Goal: Task Accomplishment & Management: Use online tool/utility

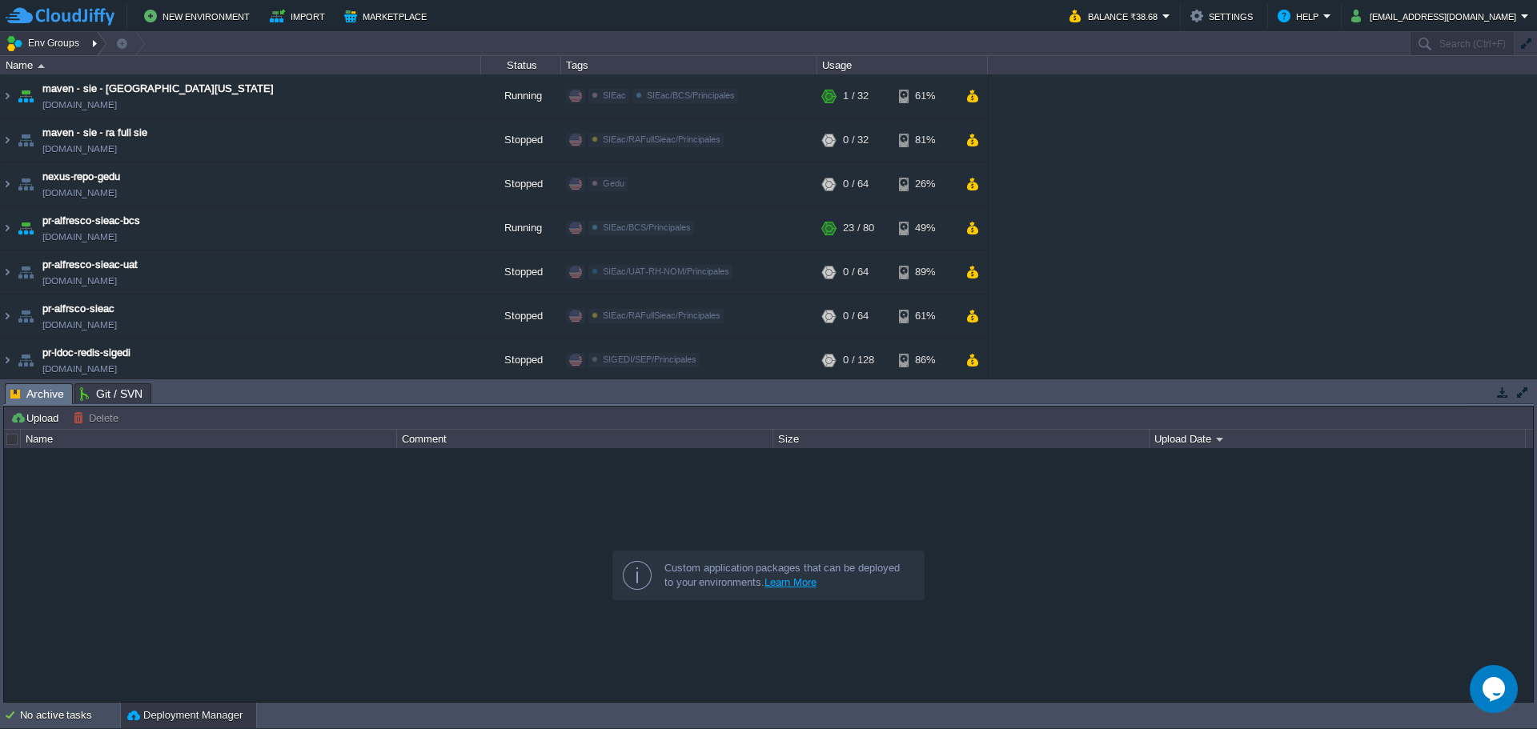
click at [97, 42] on div at bounding box center [97, 43] width 22 height 23
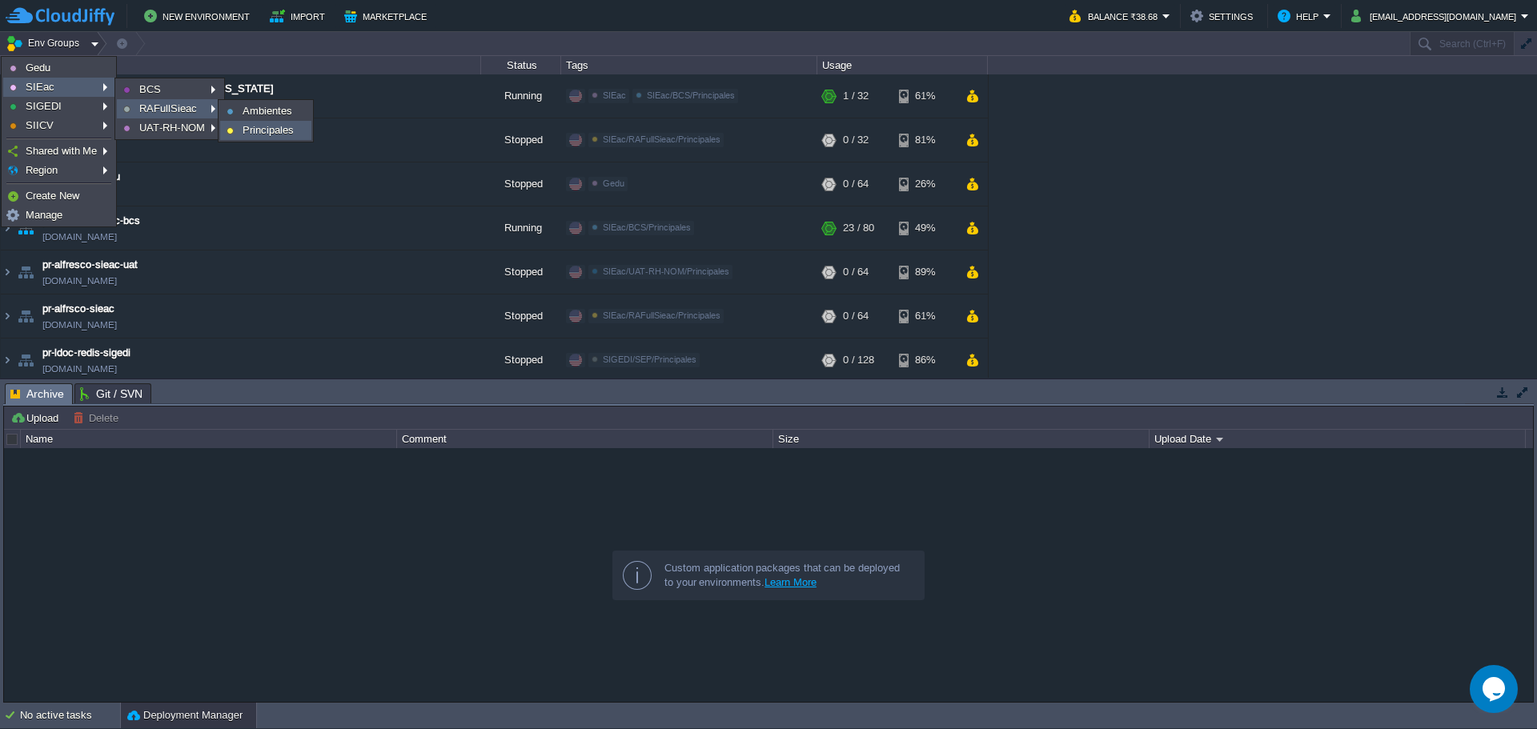
click at [278, 133] on span "Principales" at bounding box center [268, 130] width 51 height 12
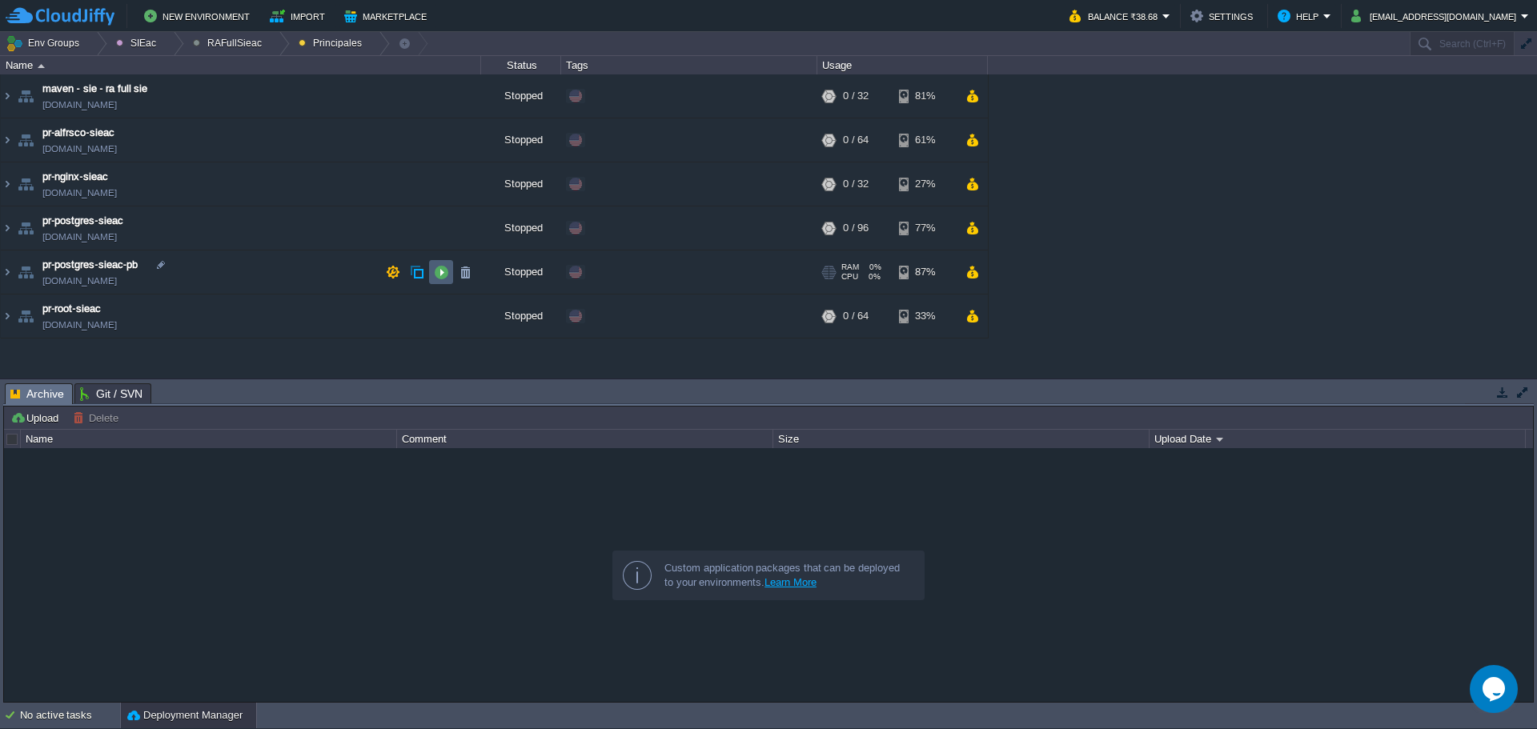
click at [443, 281] on td at bounding box center [441, 272] width 24 height 24
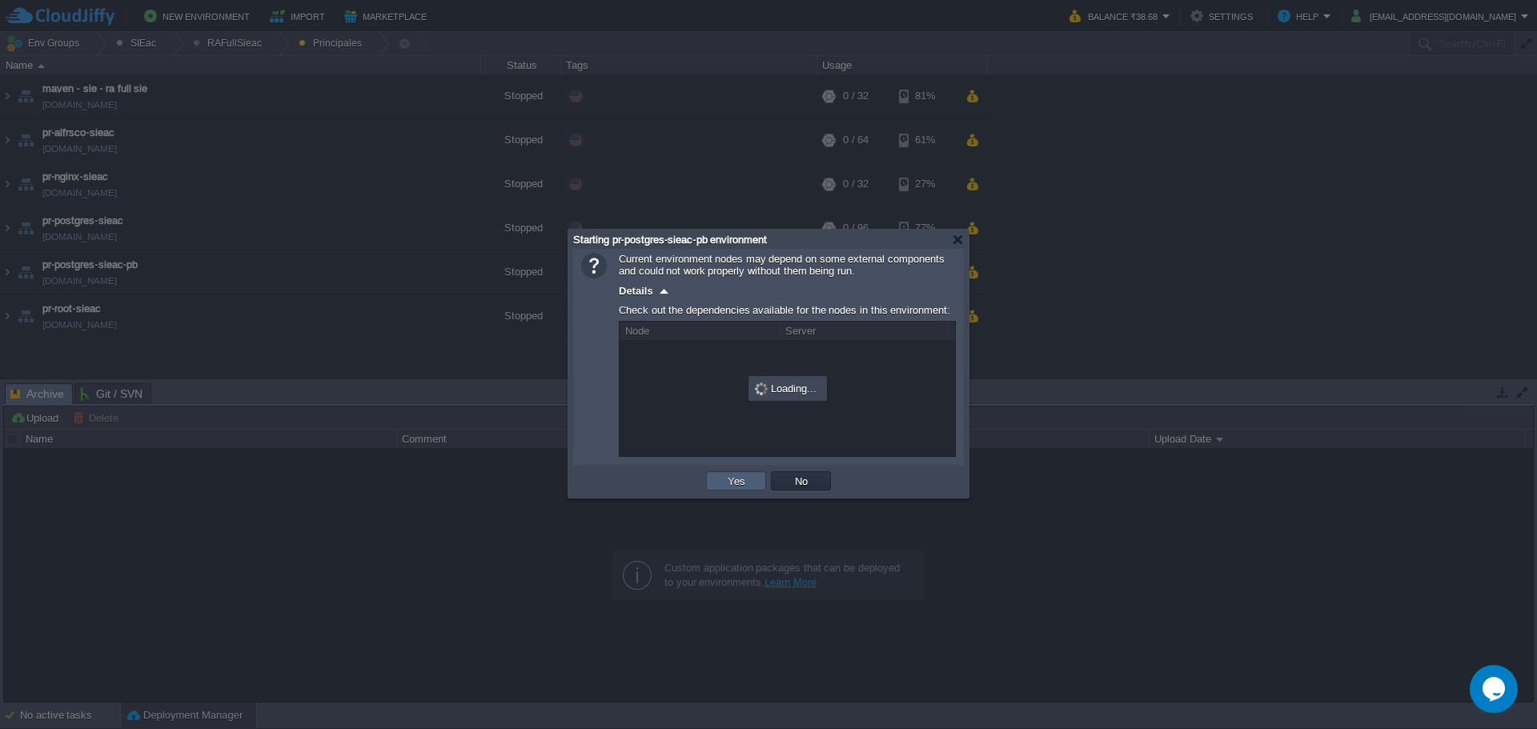
click at [746, 484] on button "Yes" at bounding box center [736, 481] width 27 height 14
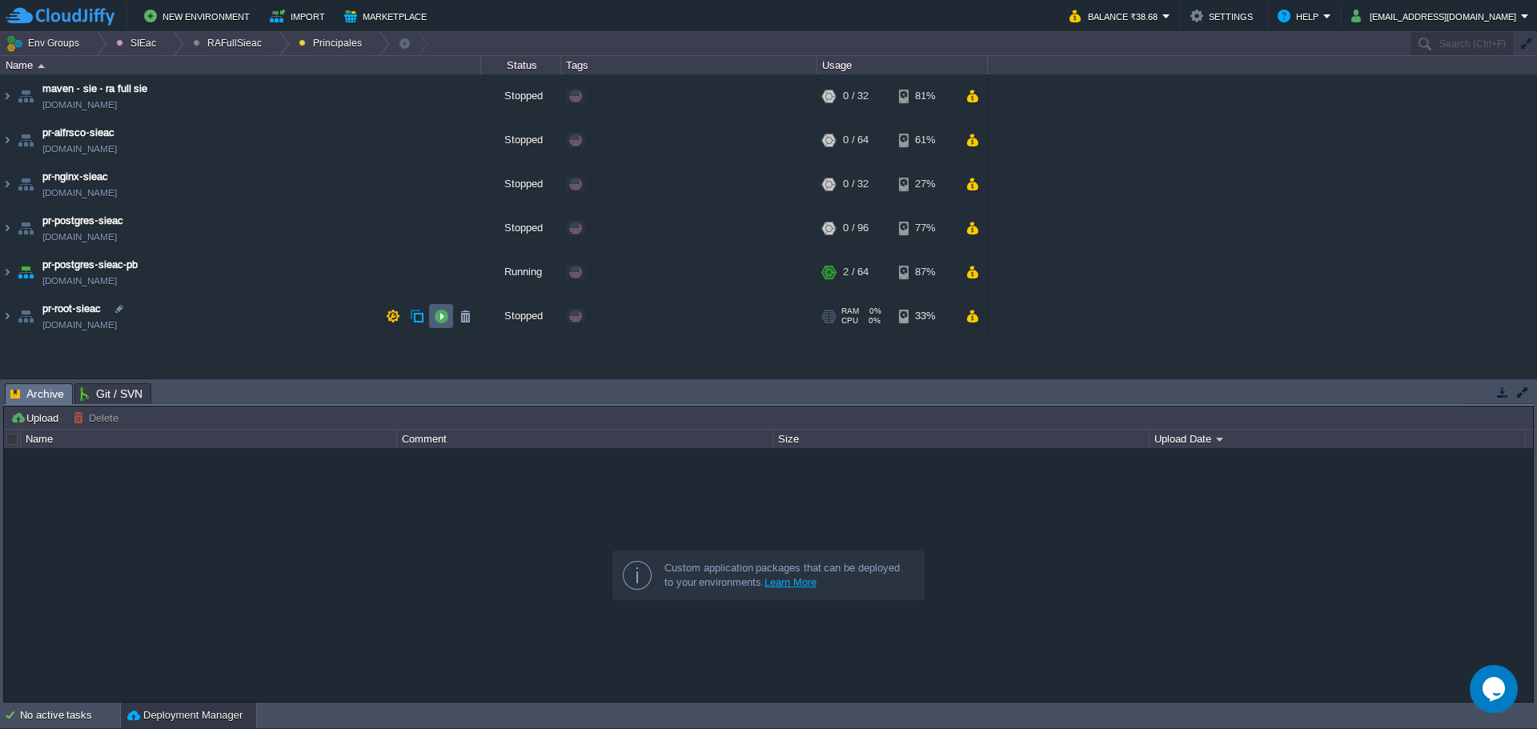
click at [441, 315] on button "button" at bounding box center [441, 316] width 14 height 14
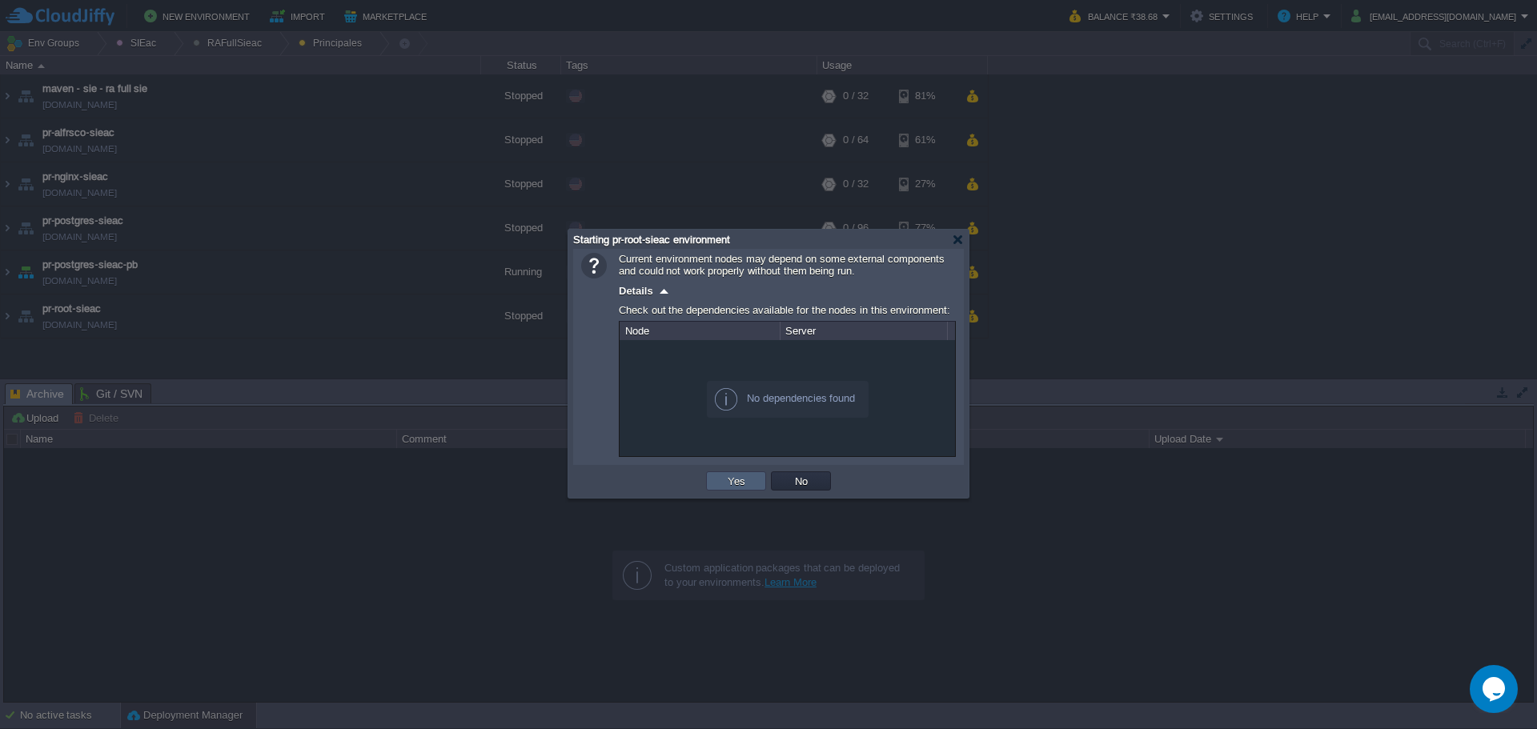
click at [749, 483] on button "Yes" at bounding box center [736, 481] width 27 height 14
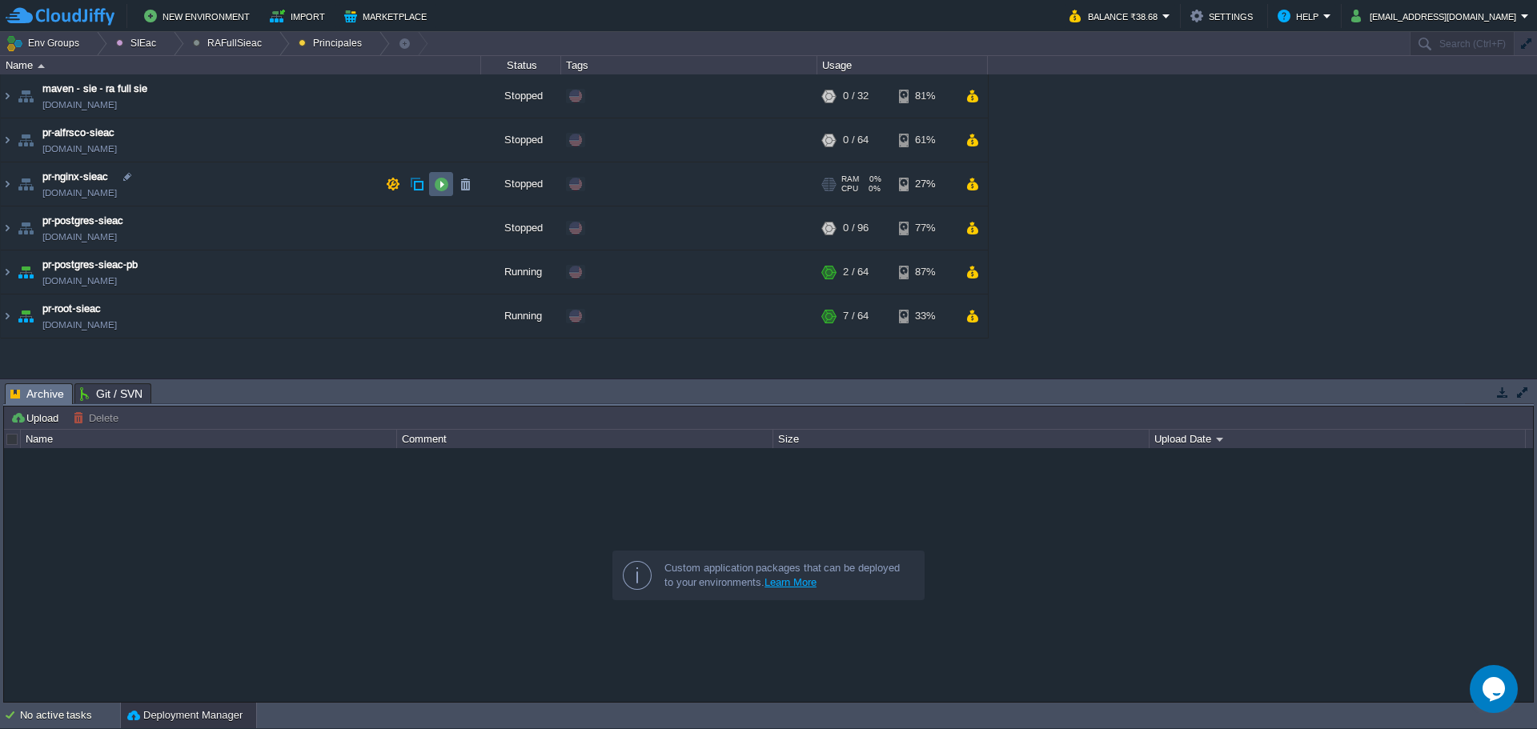
click at [437, 191] on button "button" at bounding box center [441, 184] width 14 height 14
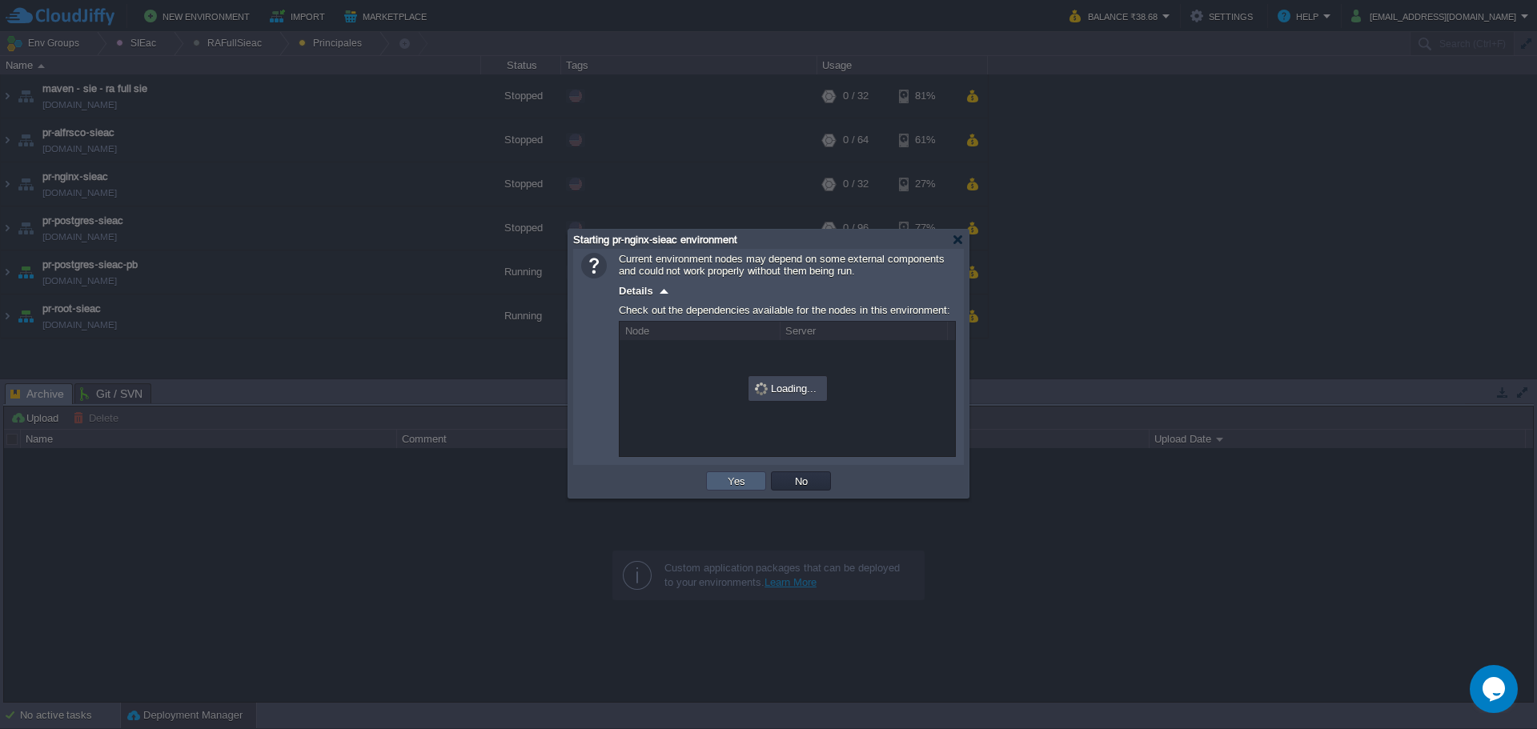
click at [727, 486] on button "Yes" at bounding box center [736, 481] width 27 height 14
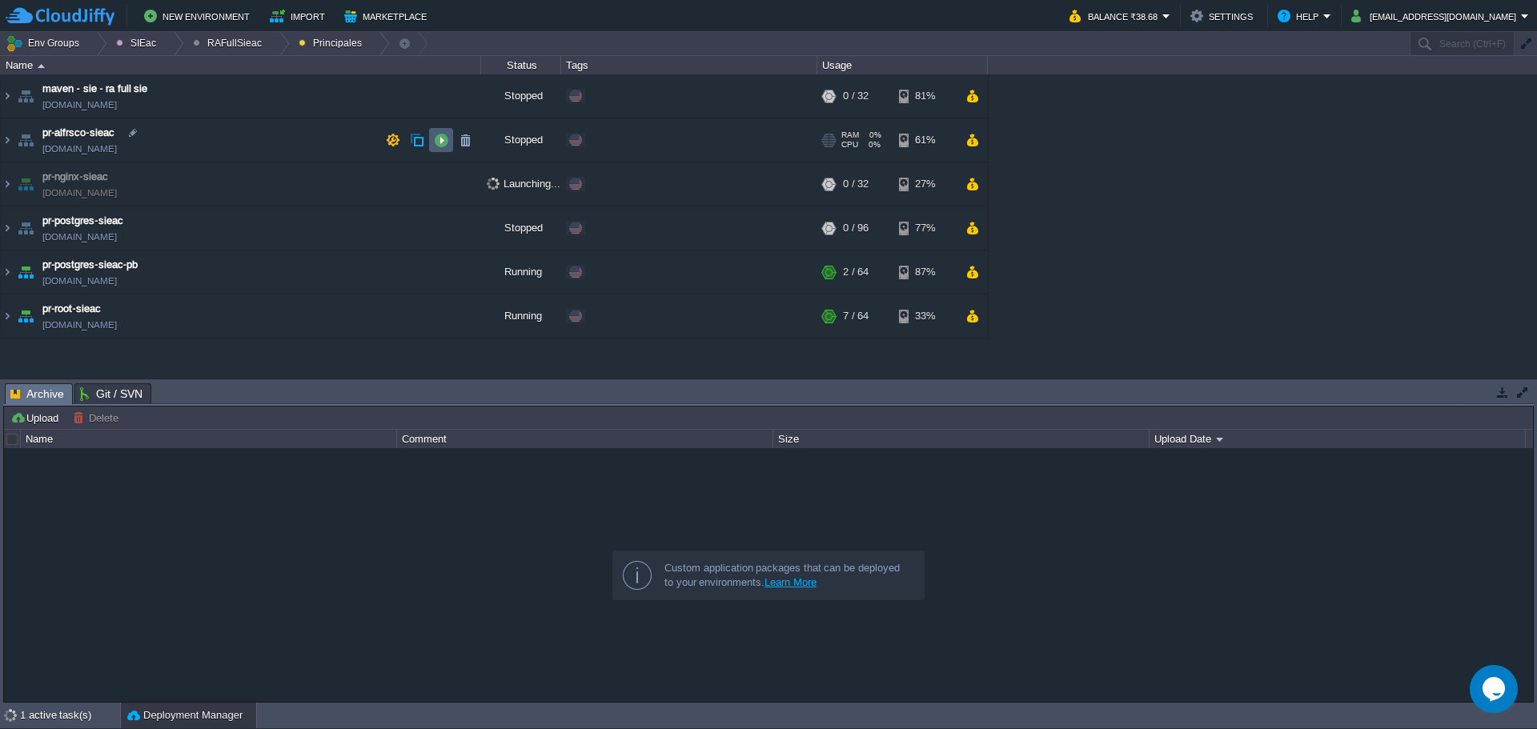
click at [433, 141] on td at bounding box center [441, 140] width 24 height 24
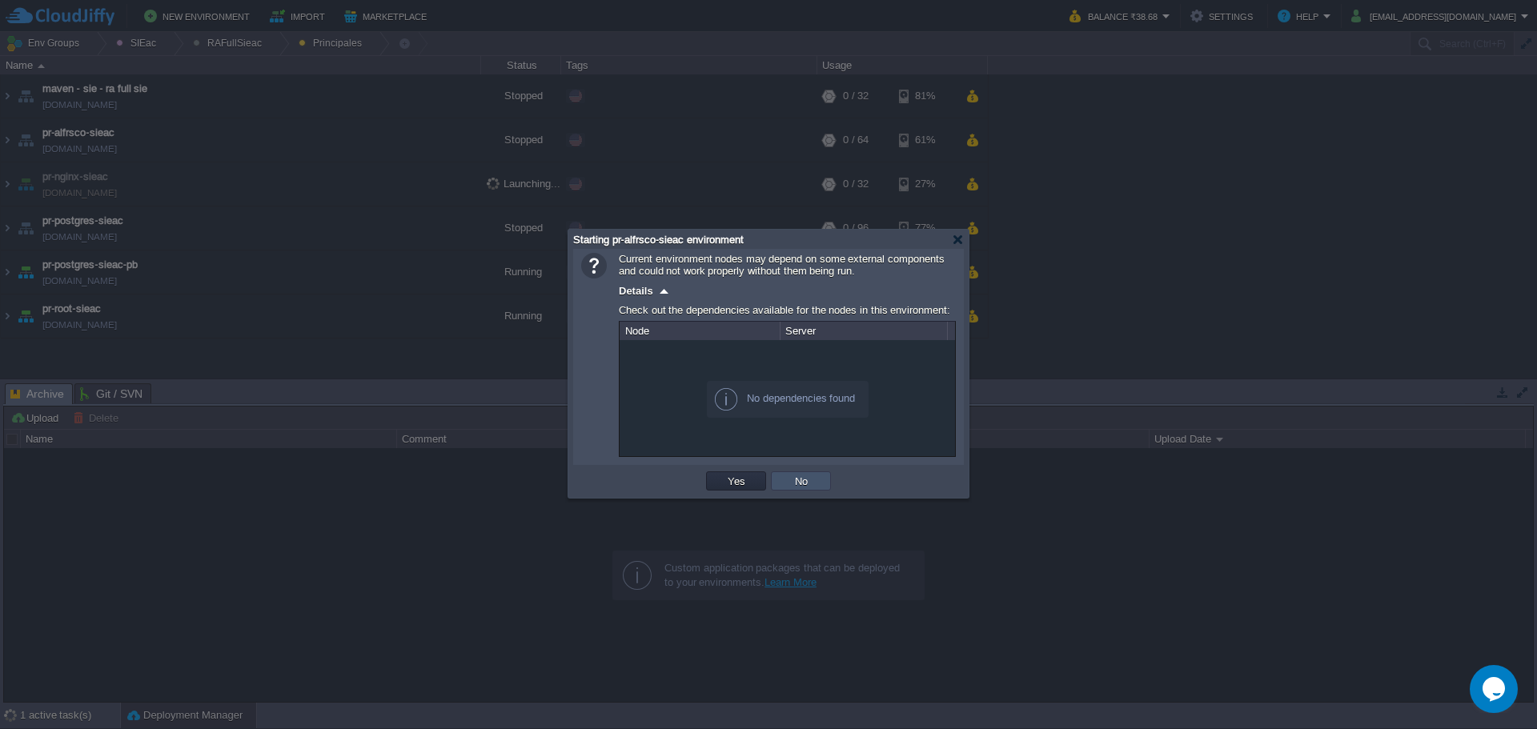
click at [799, 488] on button "No" at bounding box center [801, 481] width 22 height 14
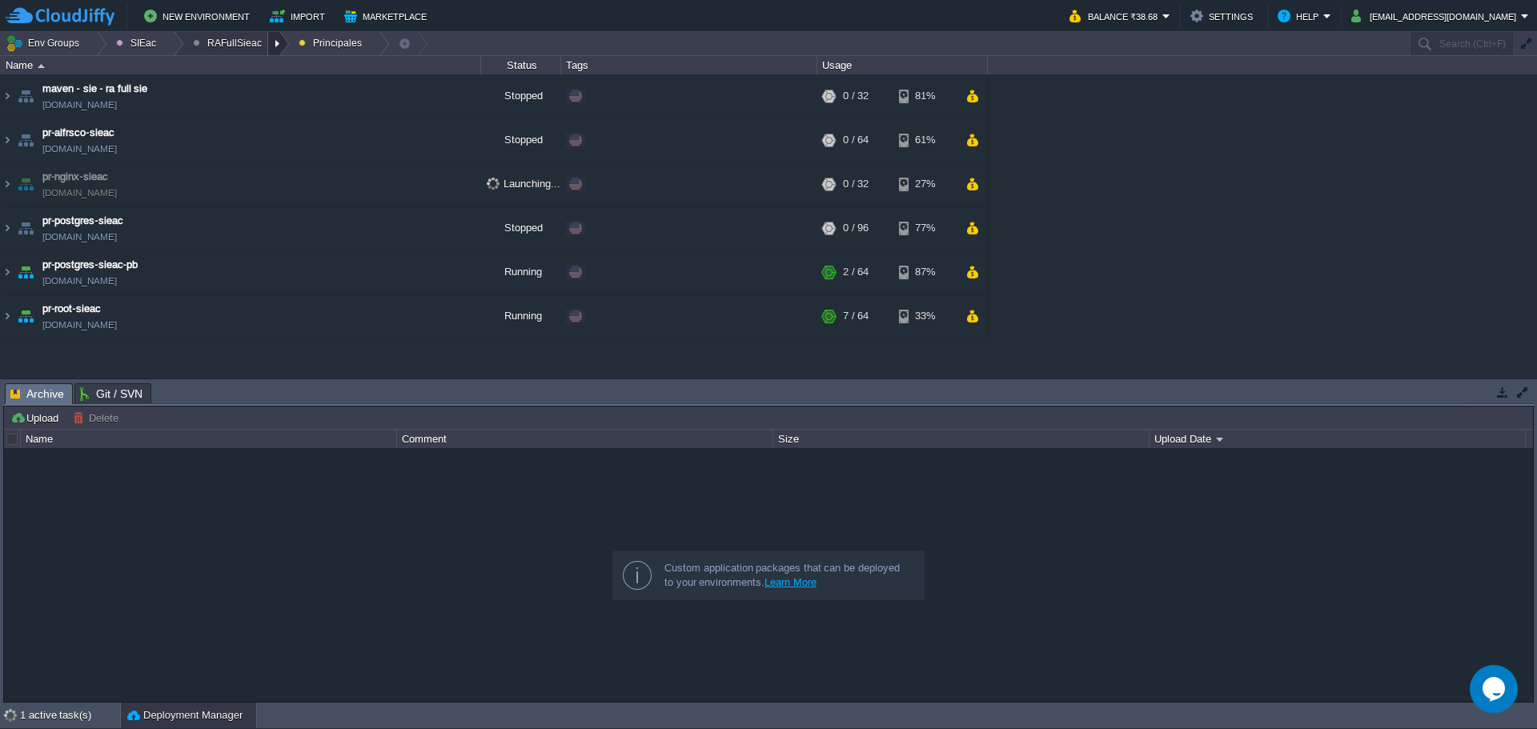
click at [268, 48] on div at bounding box center [279, 43] width 22 height 23
click at [244, 86] on span "Principales" at bounding box center [229, 87] width 51 height 12
click at [255, 50] on button "RAFullSieac" at bounding box center [230, 43] width 74 height 22
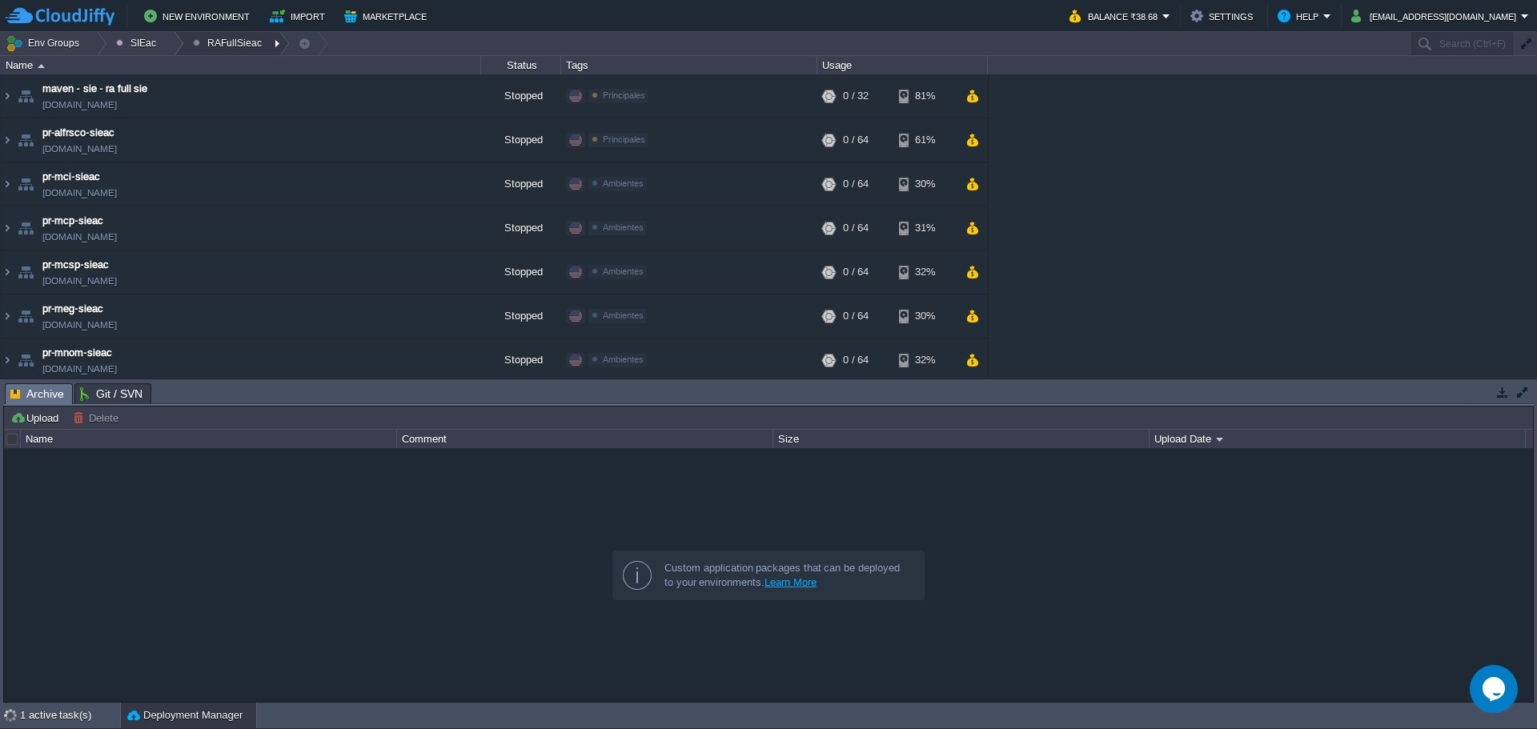
click at [268, 43] on div at bounding box center [279, 43] width 22 height 23
click at [259, 66] on link "Ambientes" at bounding box center [228, 68] width 90 height 18
click at [443, 102] on button "button" at bounding box center [441, 96] width 14 height 14
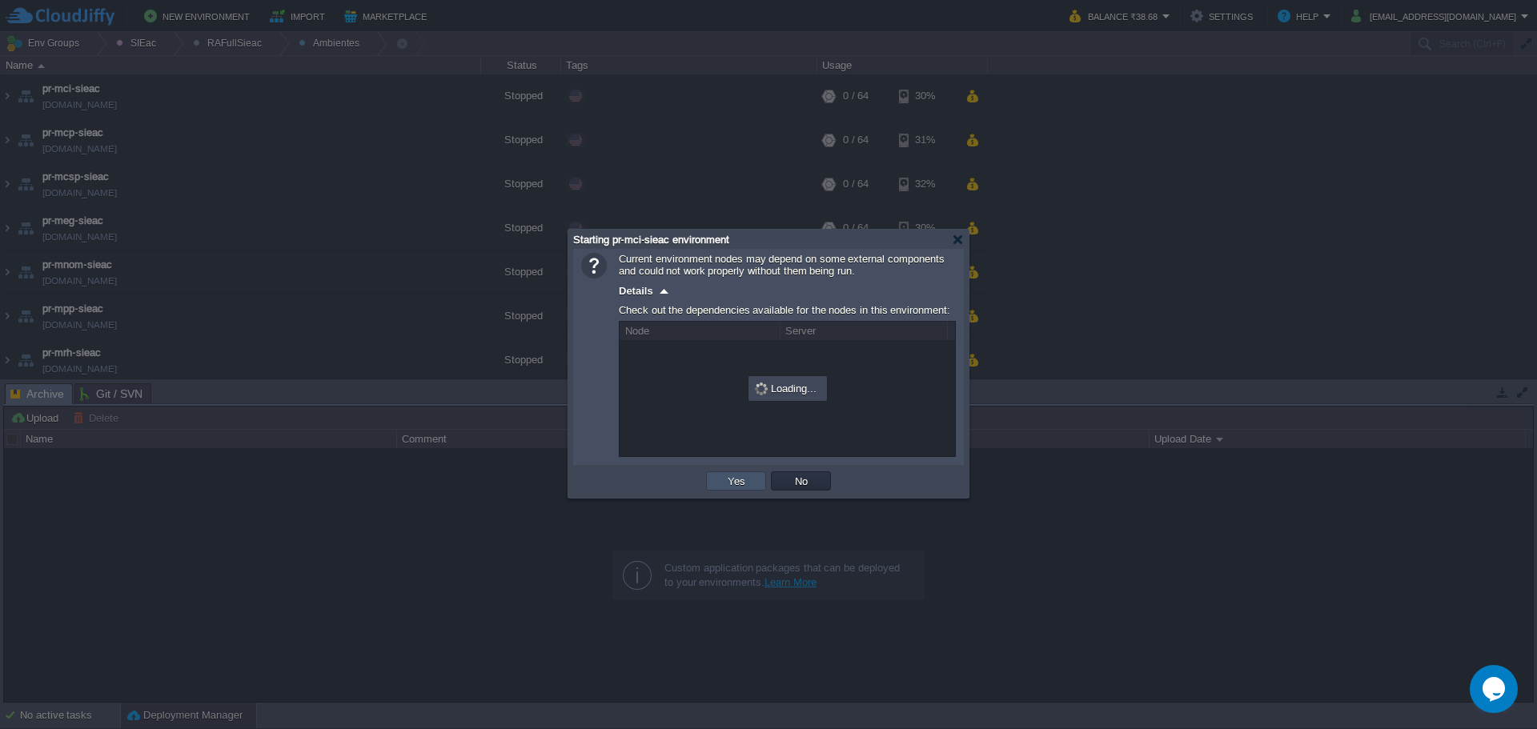
click at [743, 488] on button "Yes" at bounding box center [736, 481] width 27 height 14
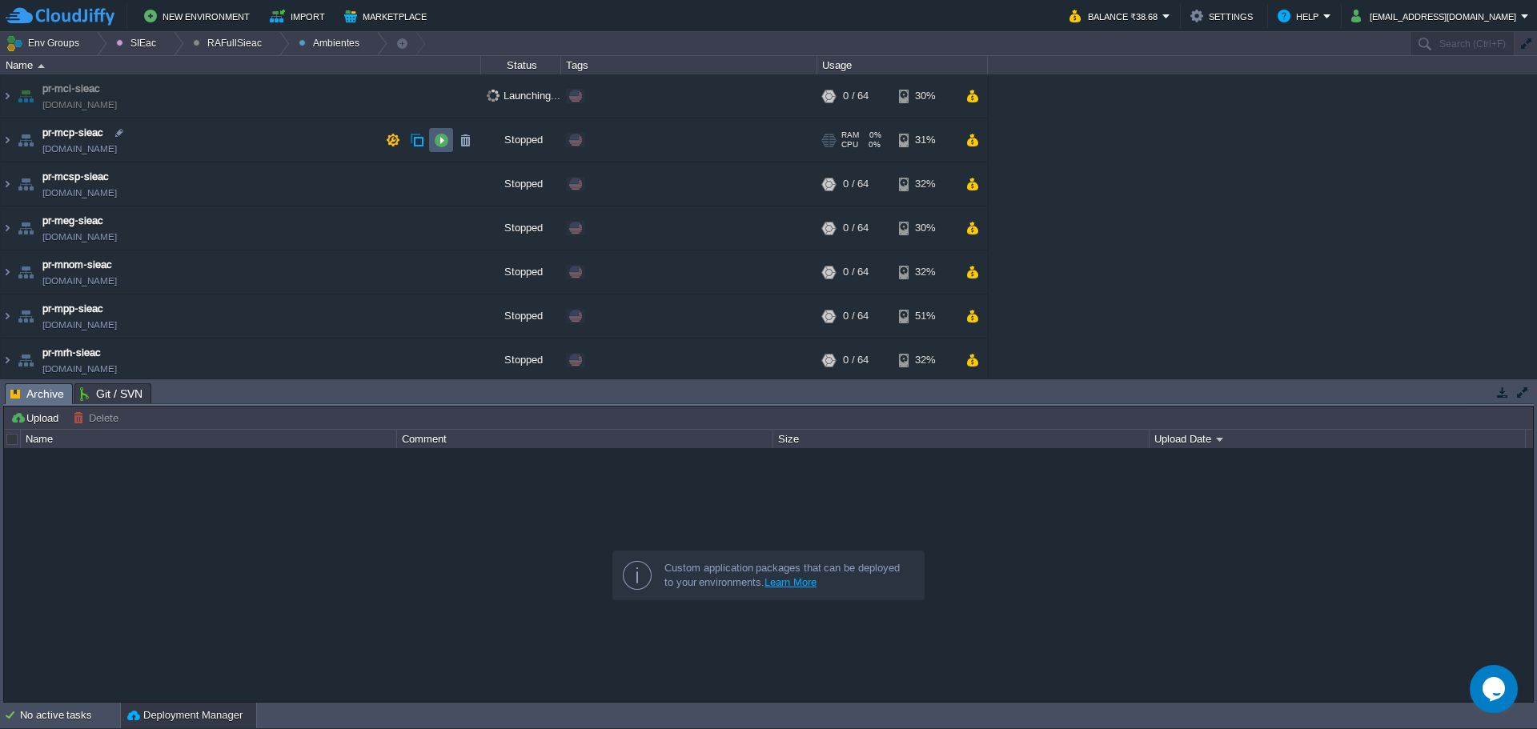
click at [444, 137] on button "button" at bounding box center [441, 140] width 14 height 14
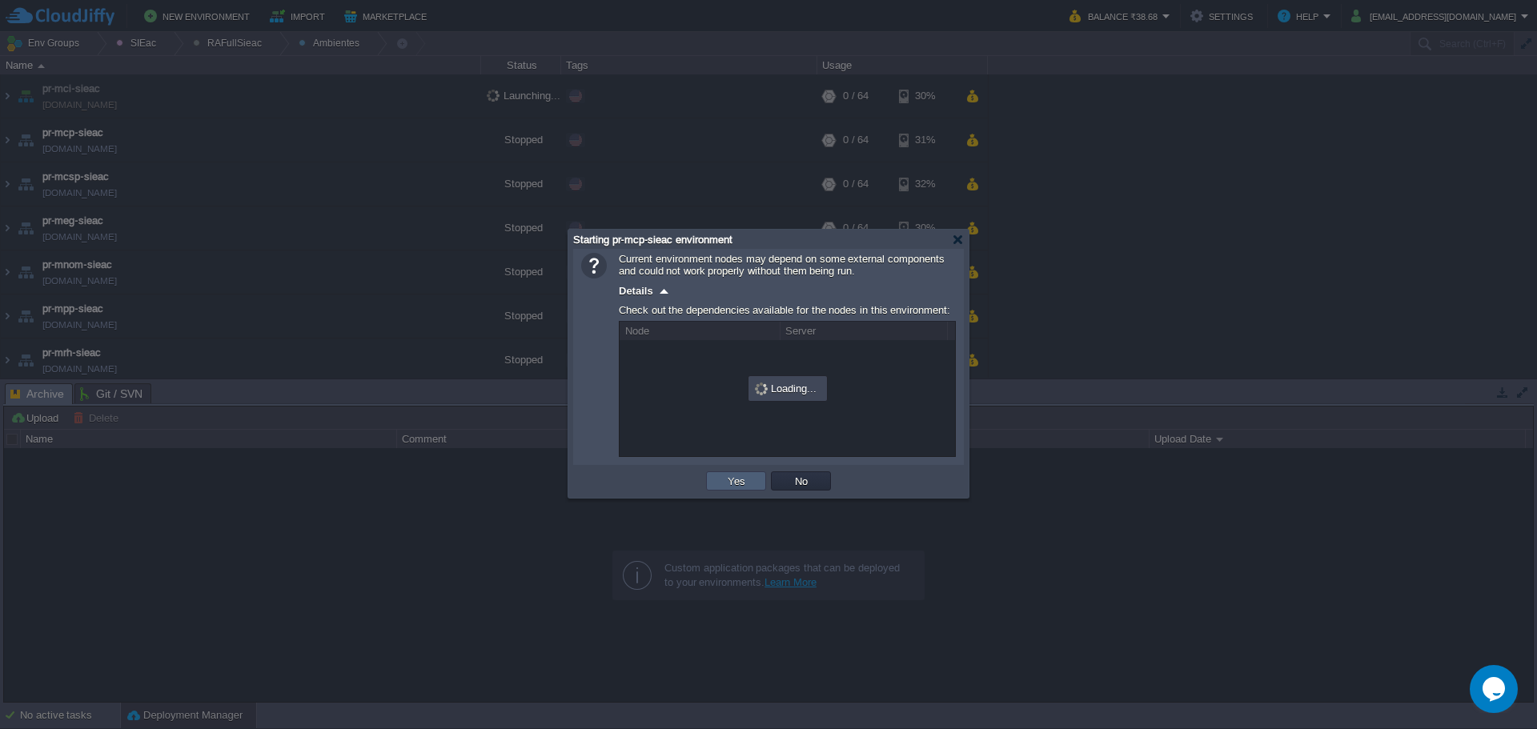
click at [719, 479] on td "Yes" at bounding box center [736, 481] width 60 height 19
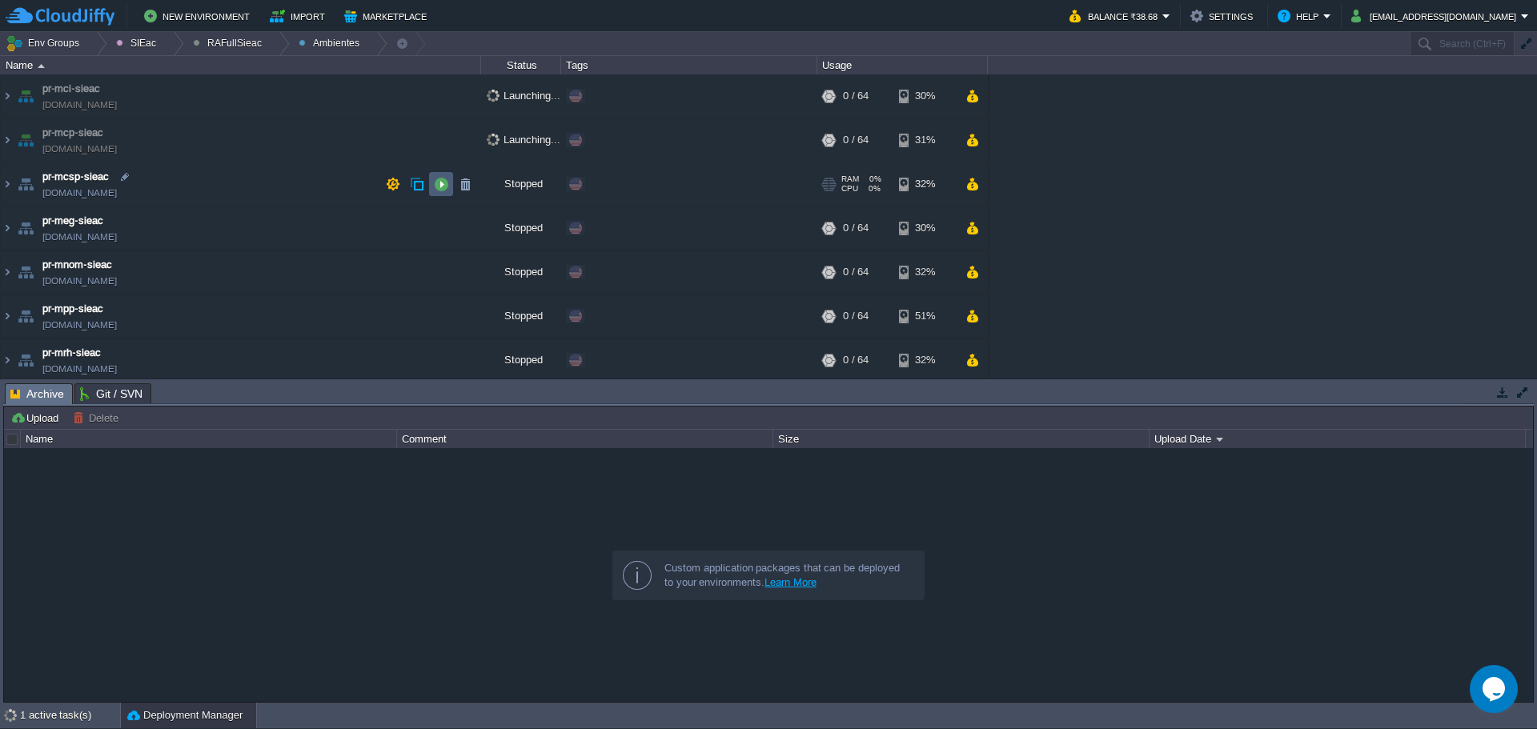
click at [444, 178] on button "button" at bounding box center [441, 184] width 14 height 14
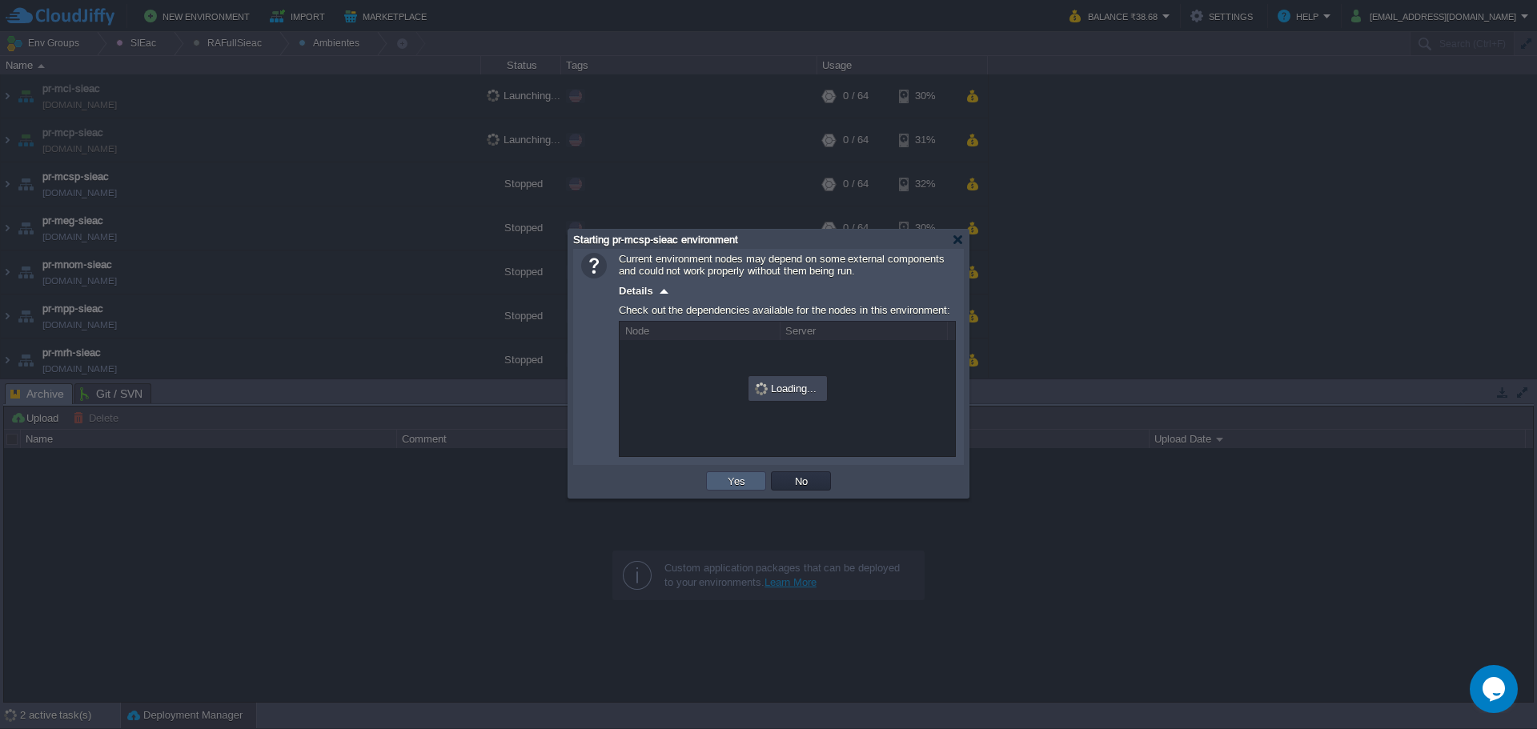
click at [725, 490] on td "Yes" at bounding box center [736, 481] width 60 height 19
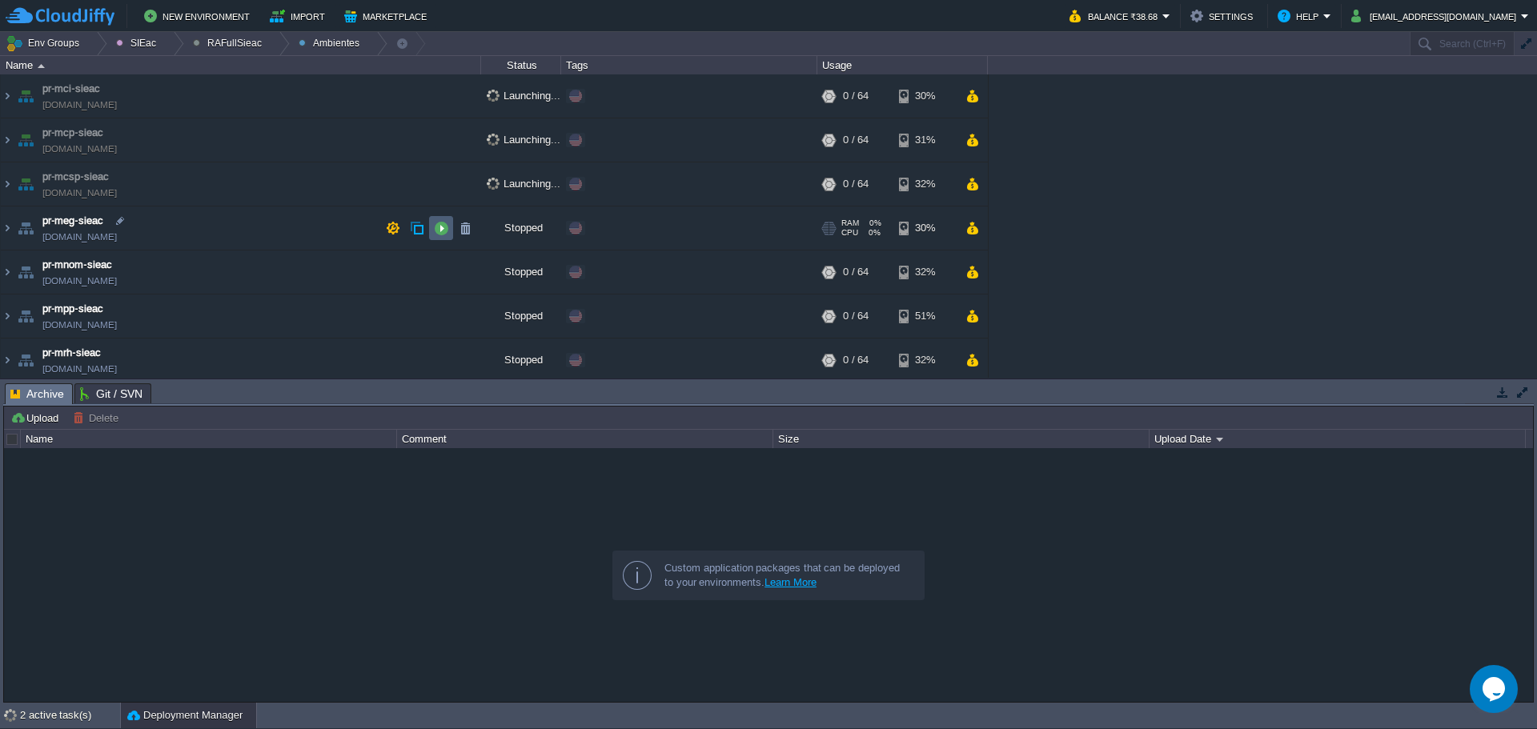
click at [446, 230] on button "button" at bounding box center [441, 228] width 14 height 14
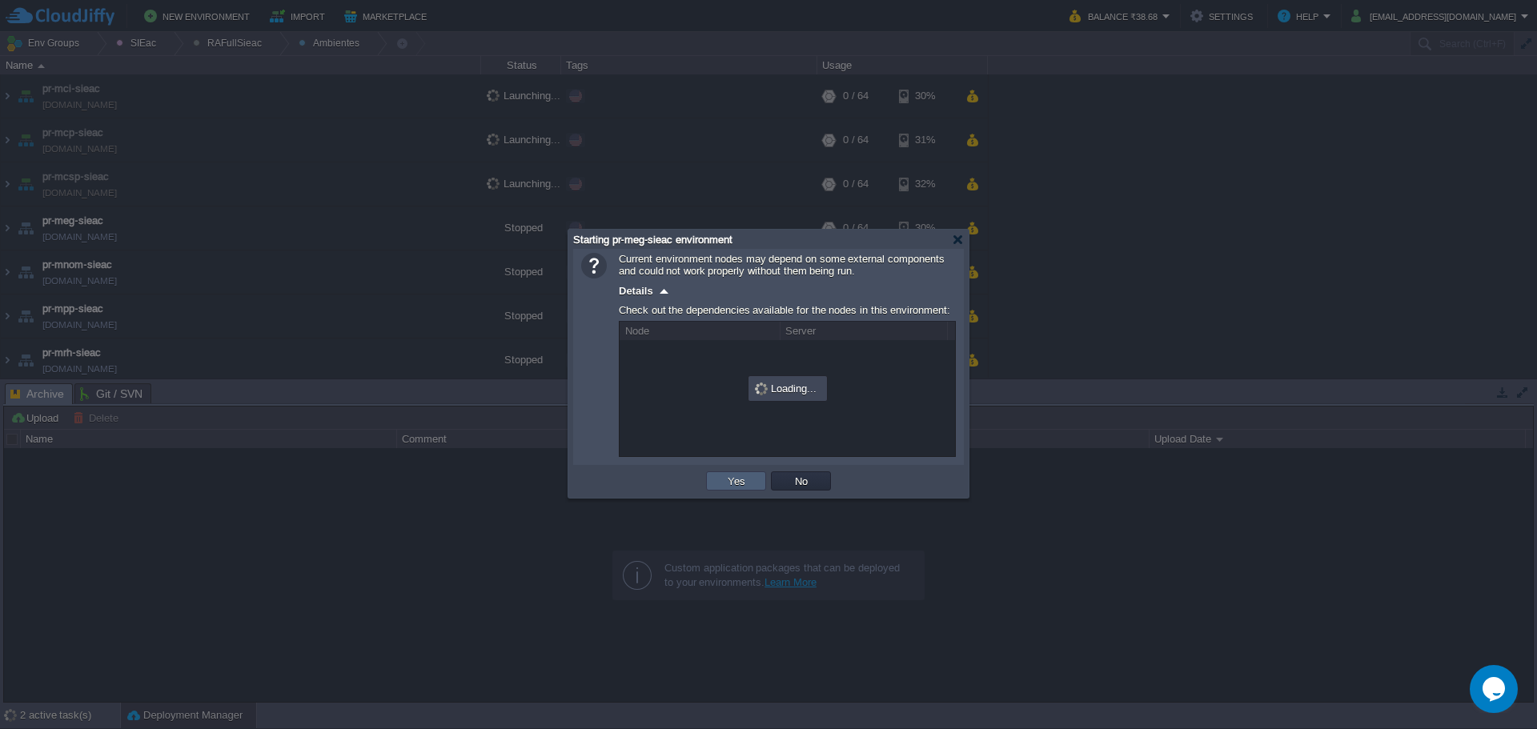
click at [733, 479] on button "Yes" at bounding box center [736, 481] width 27 height 14
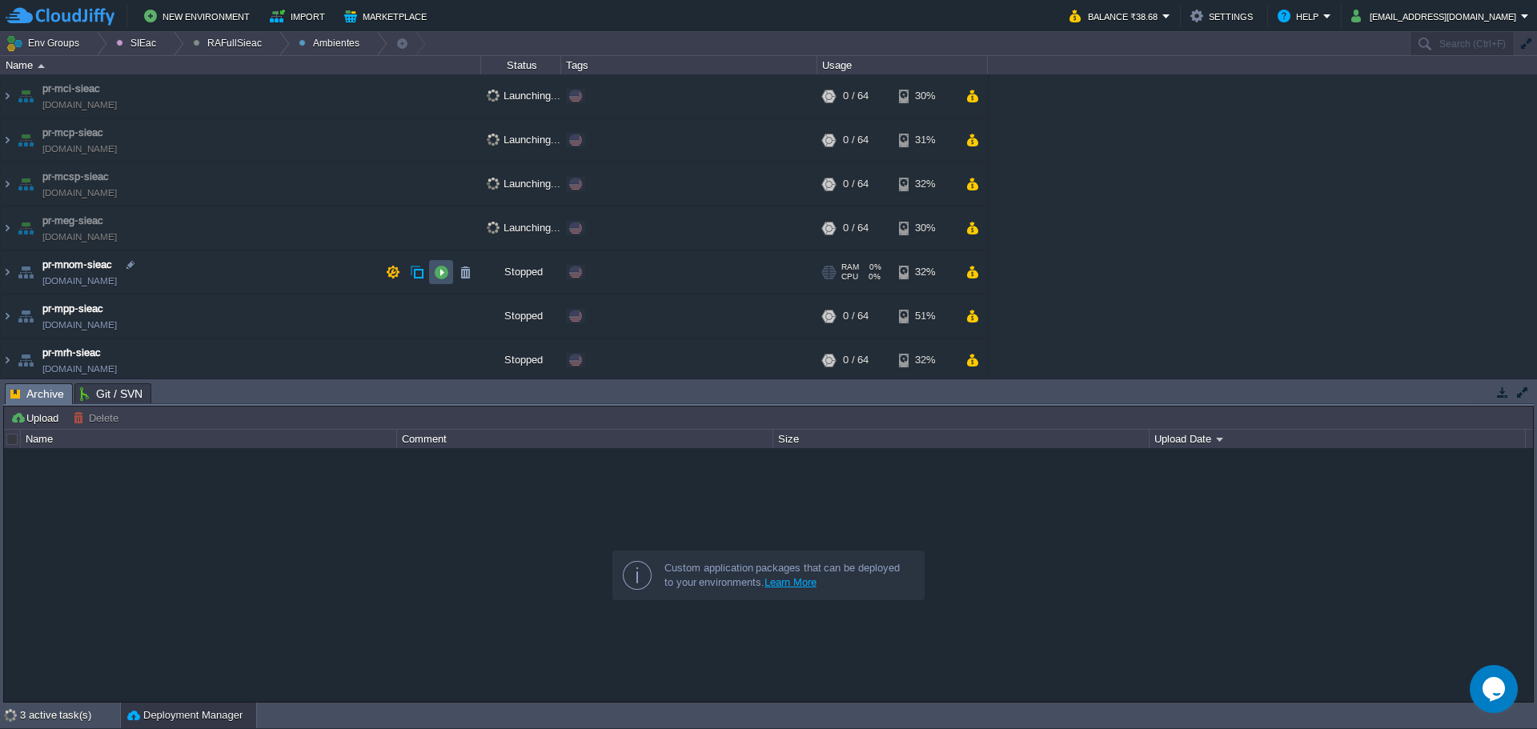
click at [438, 279] on button "button" at bounding box center [441, 272] width 14 height 14
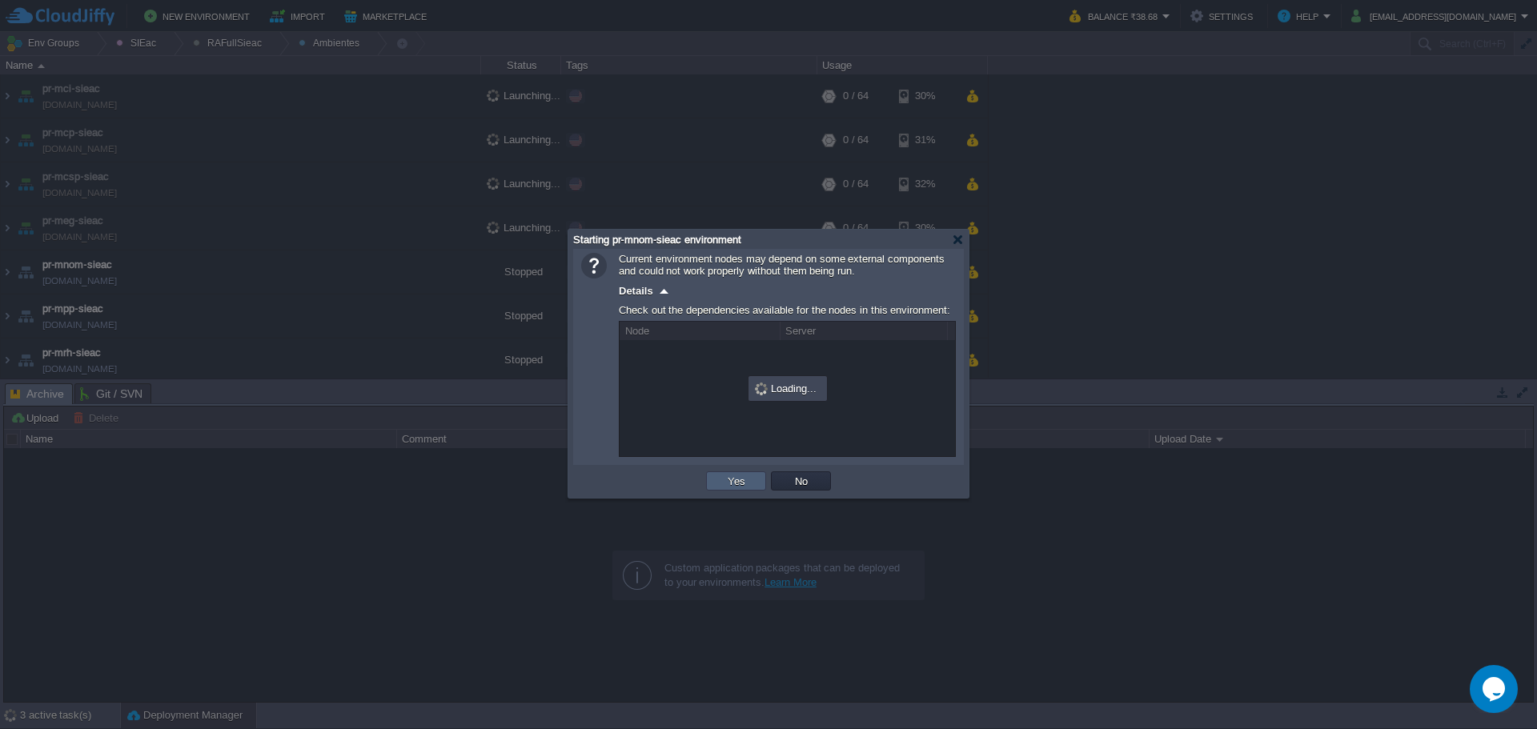
drag, startPoint x: 748, startPoint y: 484, endPoint x: 725, endPoint y: 476, distance: 23.5
click at [745, 484] on button "Yes" at bounding box center [736, 481] width 27 height 14
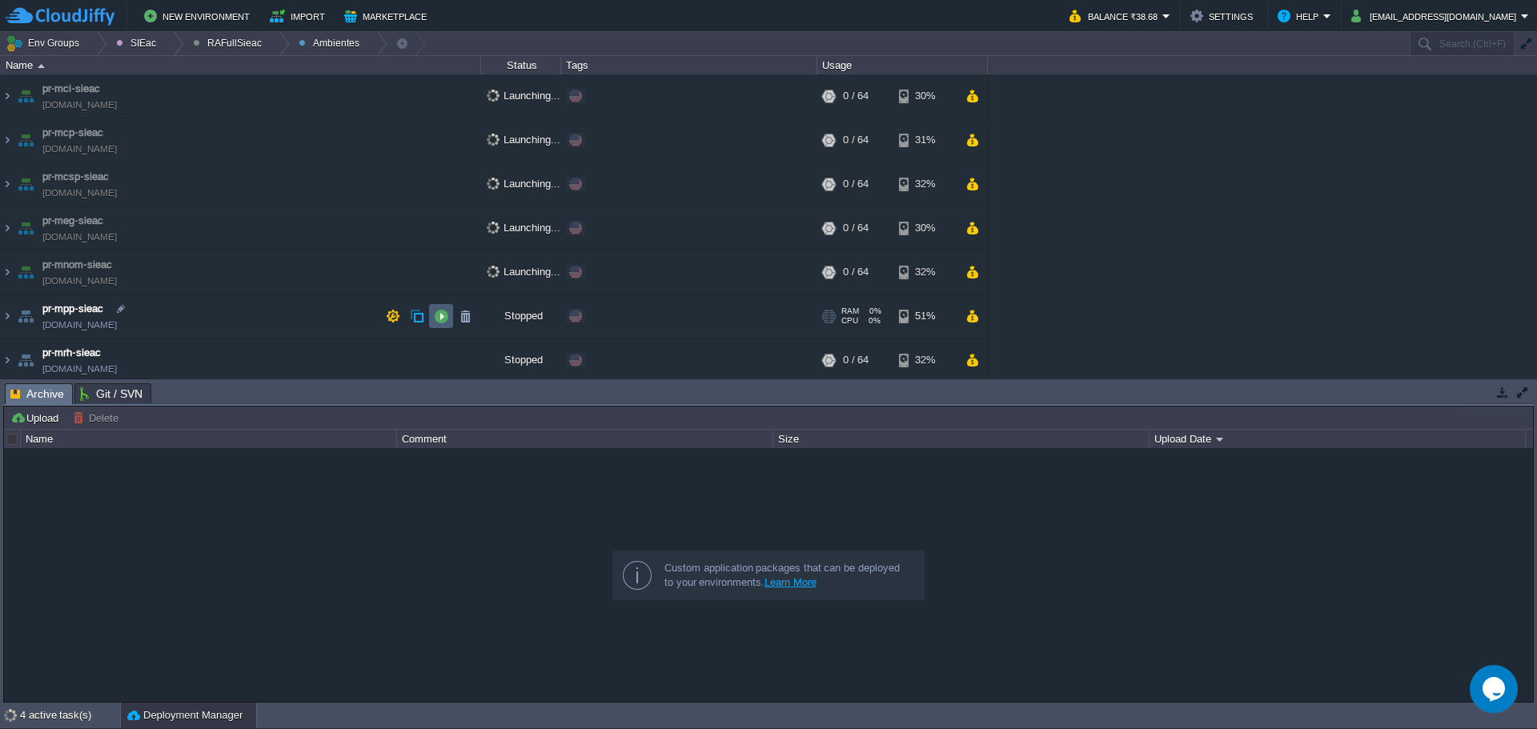
click at [434, 319] on button "button" at bounding box center [441, 316] width 14 height 14
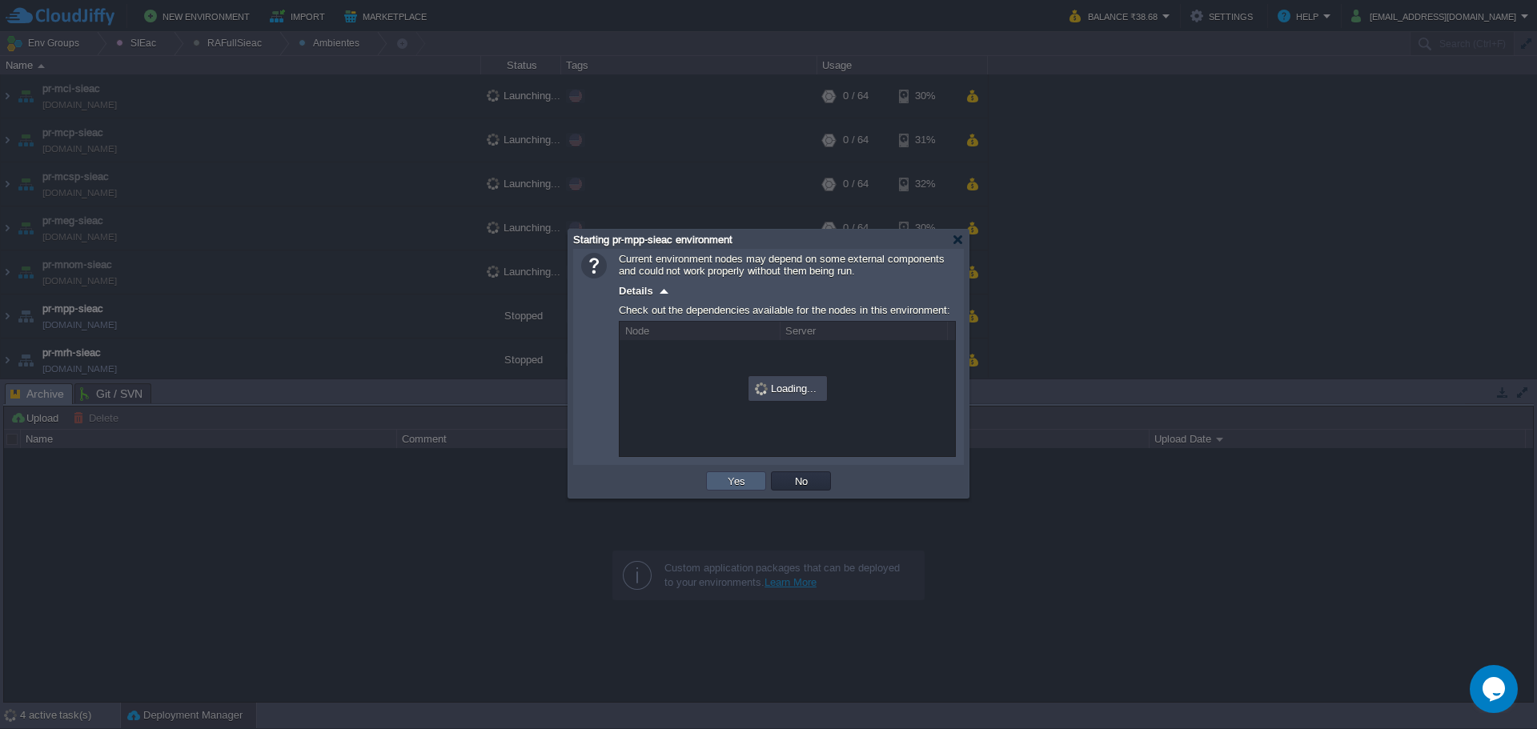
click at [725, 491] on td "Yes" at bounding box center [736, 481] width 60 height 19
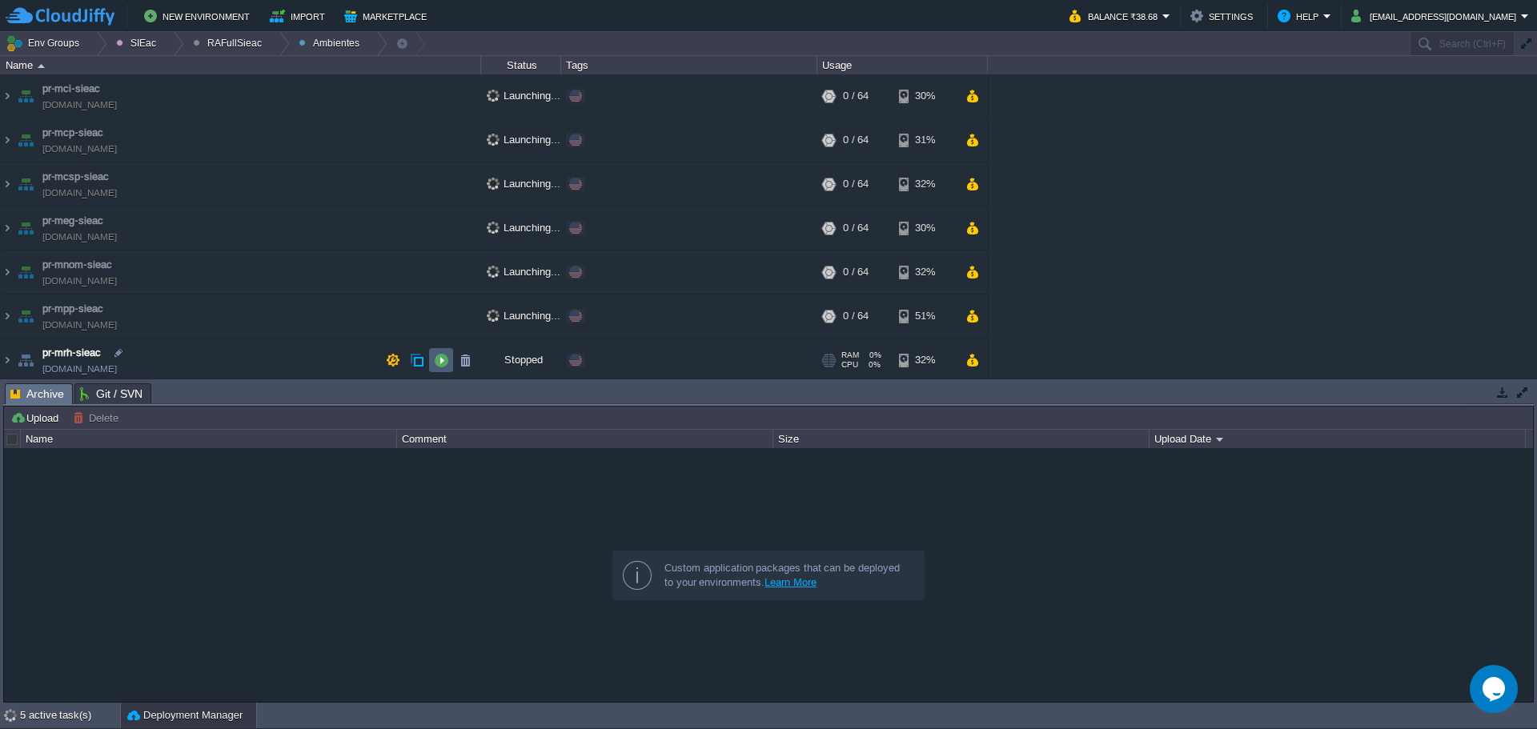
click at [435, 366] on button "button" at bounding box center [441, 360] width 14 height 14
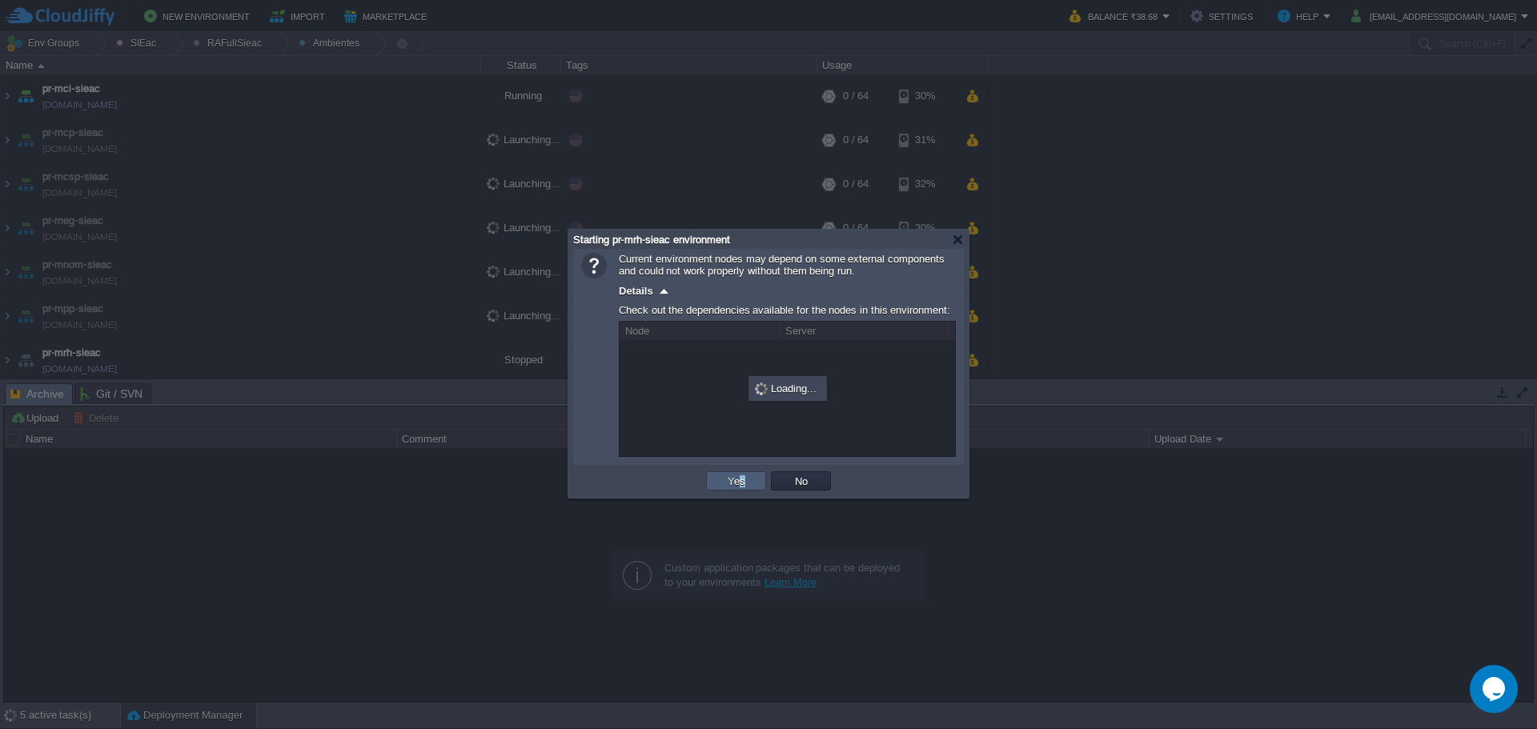
click at [740, 489] on td "Yes" at bounding box center [736, 481] width 60 height 19
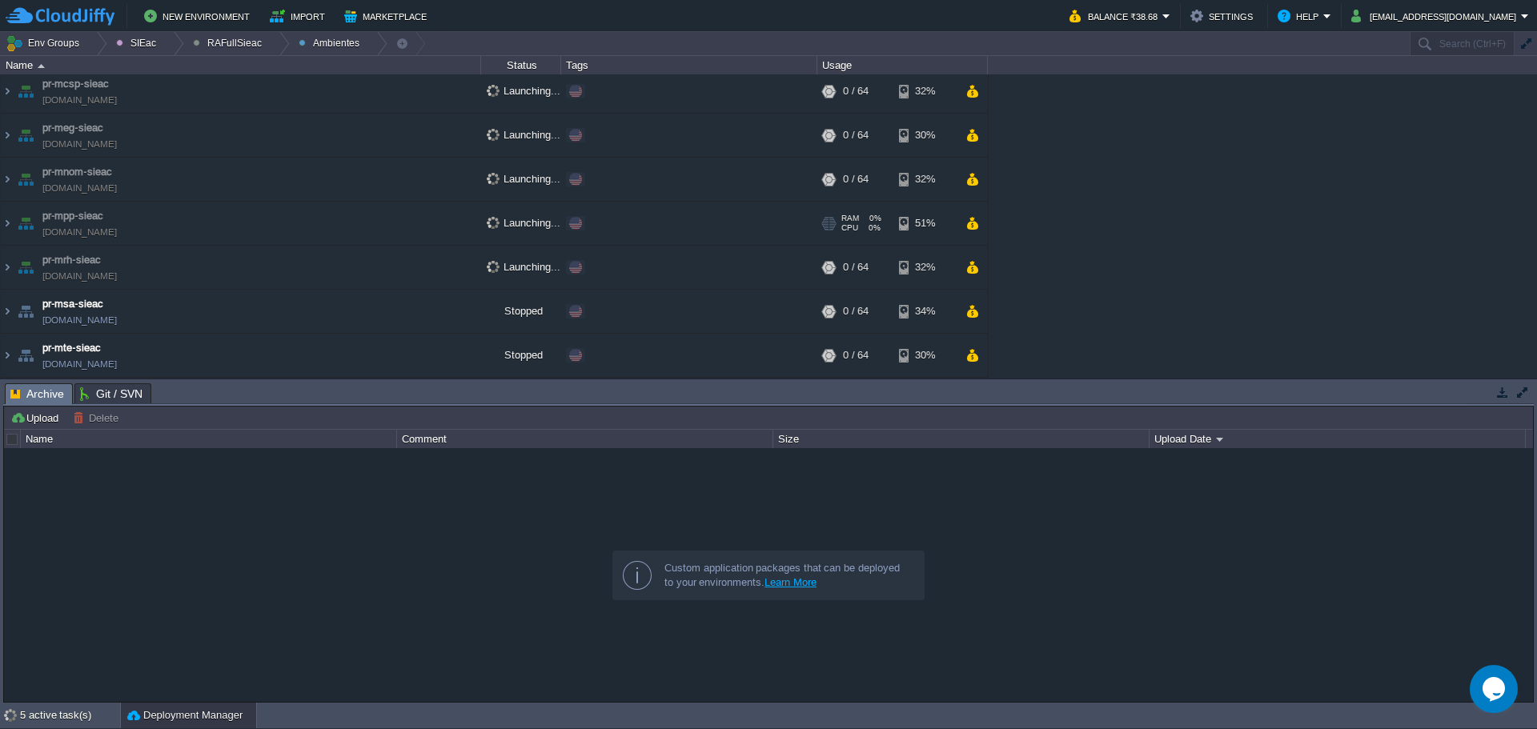
scroll to position [93, 0]
click at [447, 313] on button "button" at bounding box center [441, 311] width 14 height 14
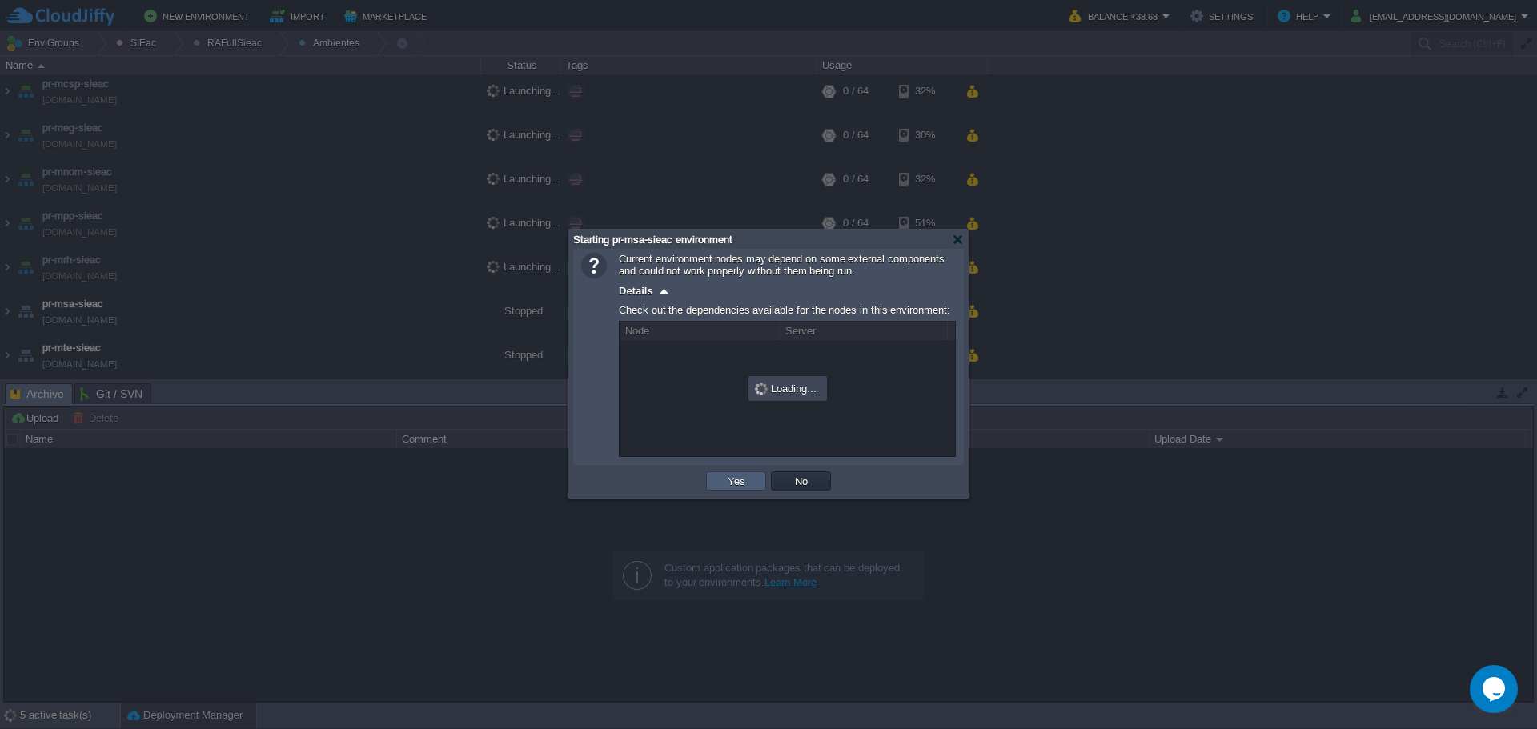
click at [741, 484] on button "Yes" at bounding box center [736, 481] width 27 height 14
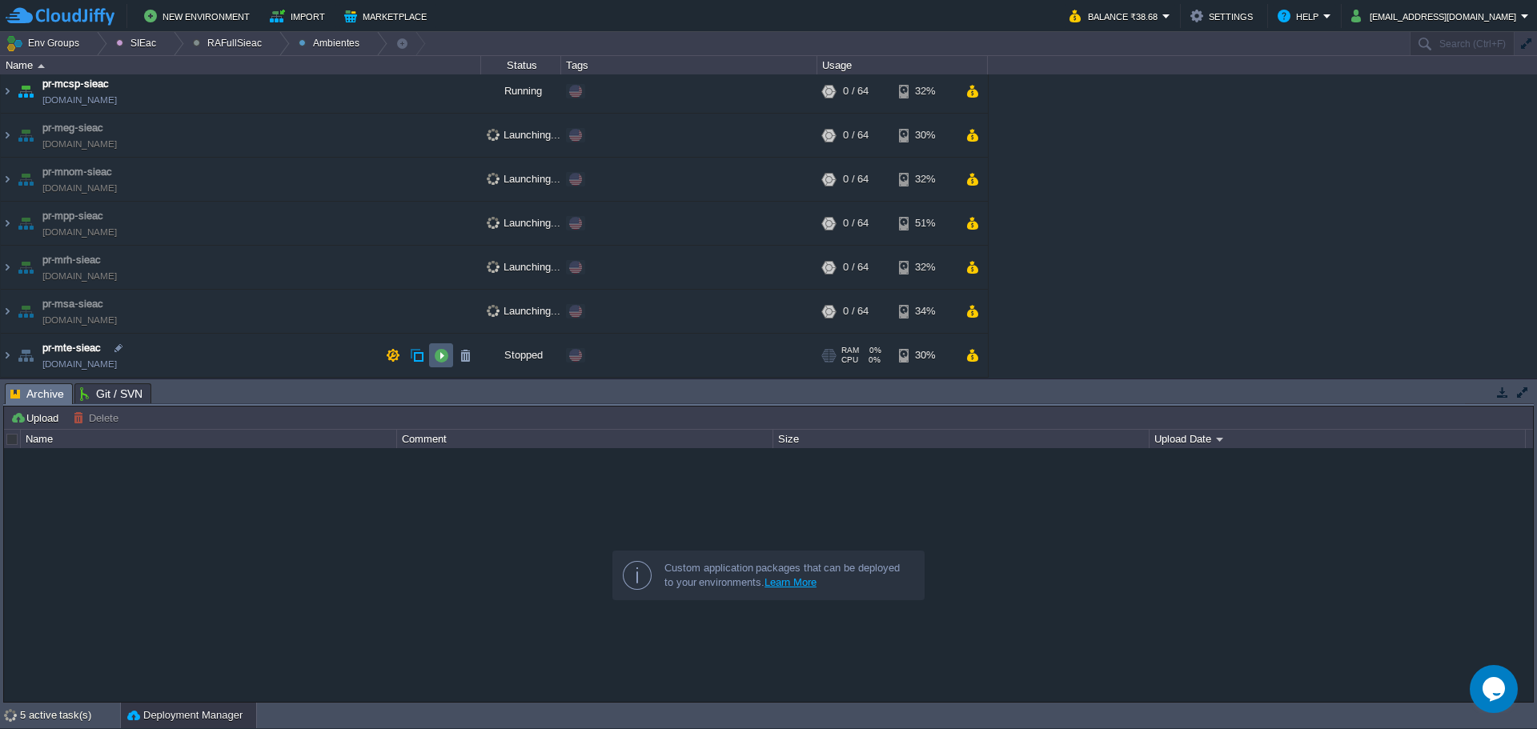
click at [443, 354] on button "button" at bounding box center [441, 355] width 14 height 14
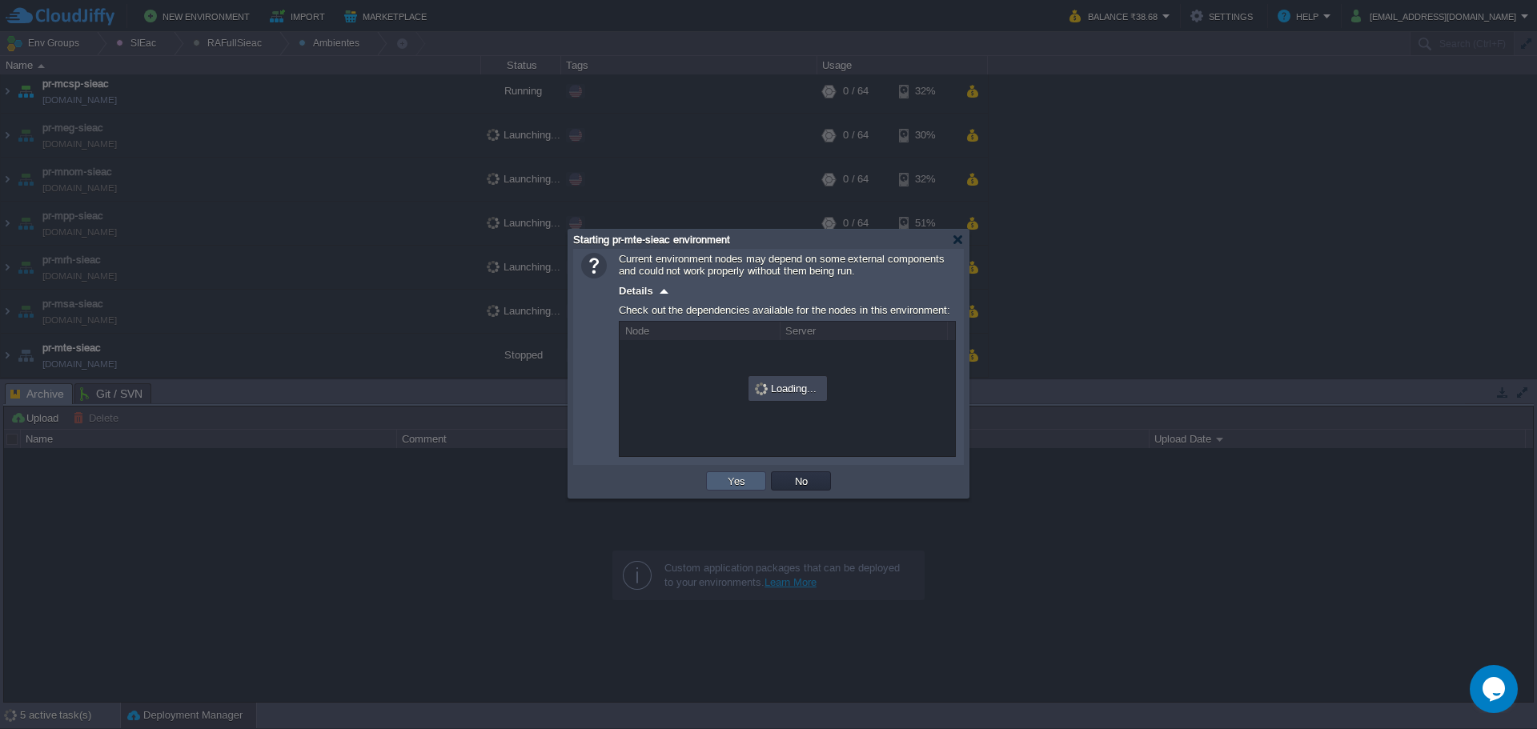
click at [747, 476] on button "Yes" at bounding box center [736, 481] width 27 height 14
